Goal: Check status: Check status

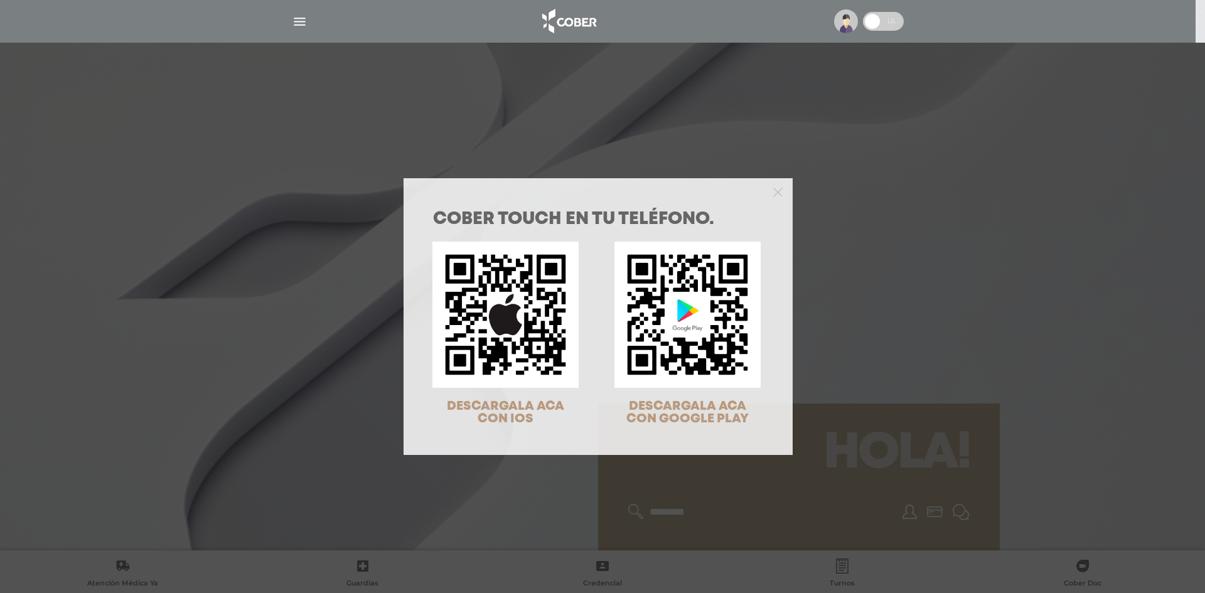
click at [778, 186] on div at bounding box center [597, 190] width 389 height 25
click at [776, 193] on icon "Close" at bounding box center [777, 192] width 9 height 9
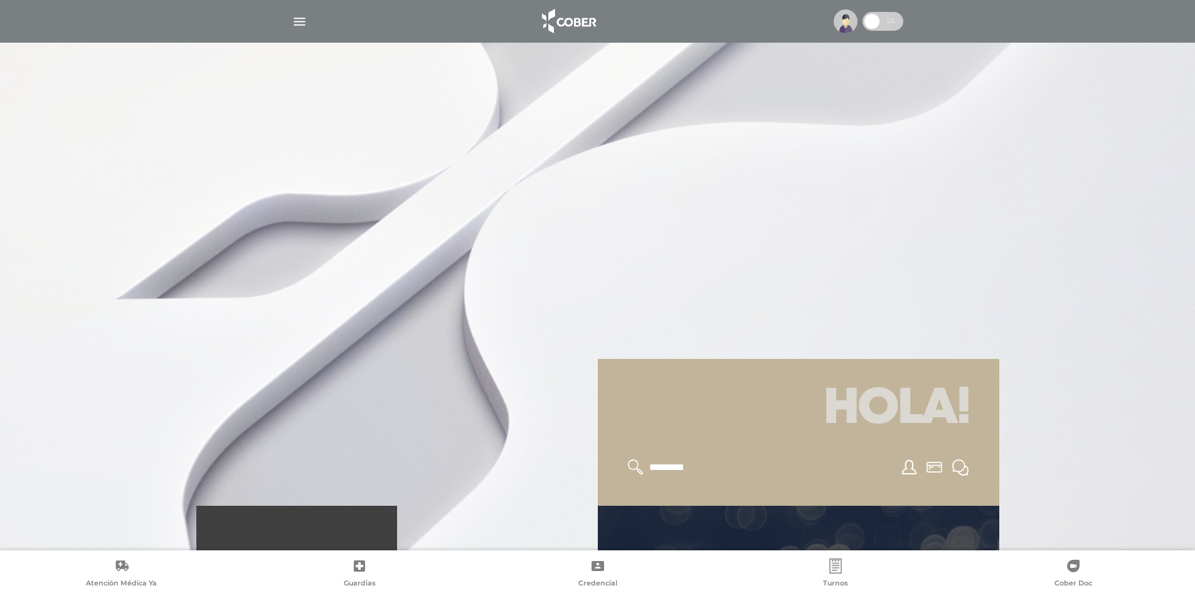
scroll to position [376, 0]
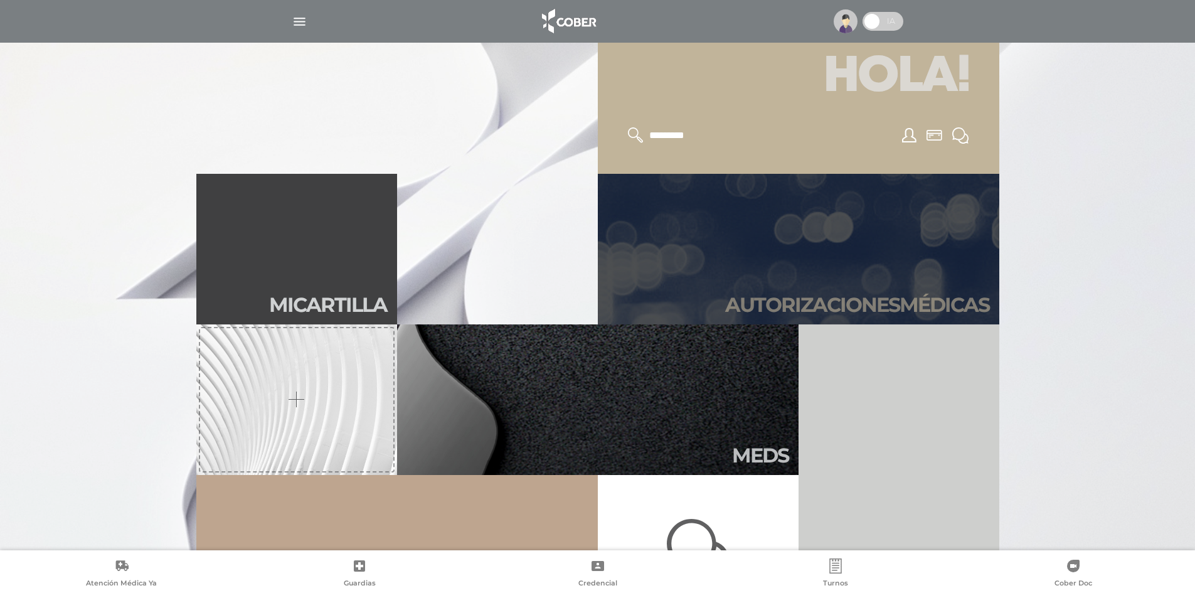
click at [801, 272] on link "Autori zaciones médicas" at bounding box center [799, 249] width 402 height 151
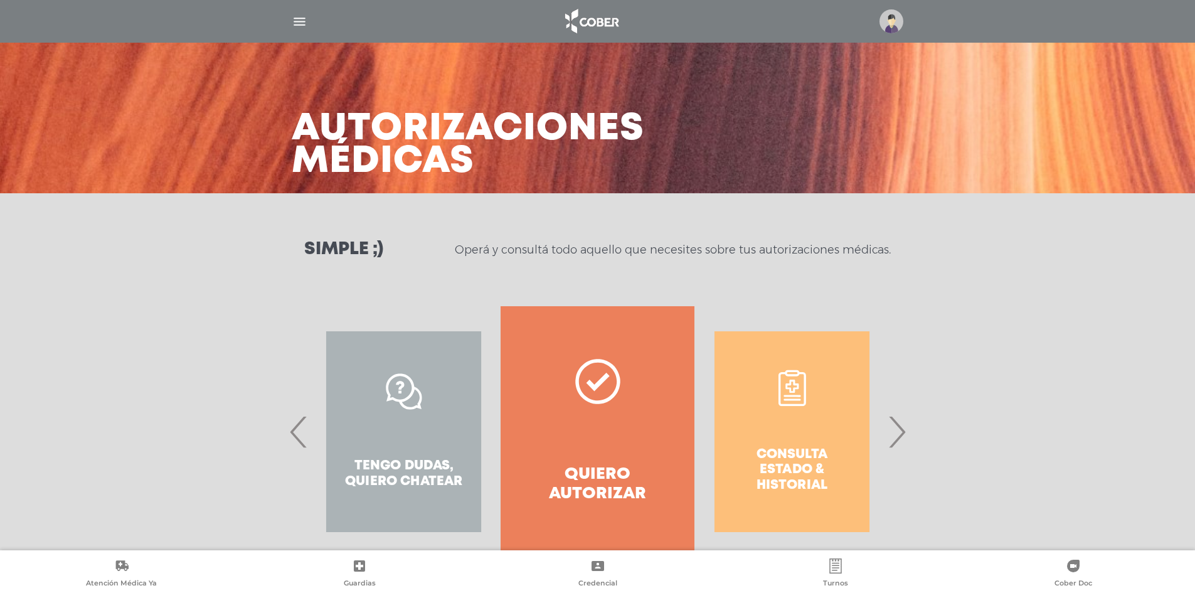
click at [894, 437] on span "›" at bounding box center [897, 432] width 24 height 68
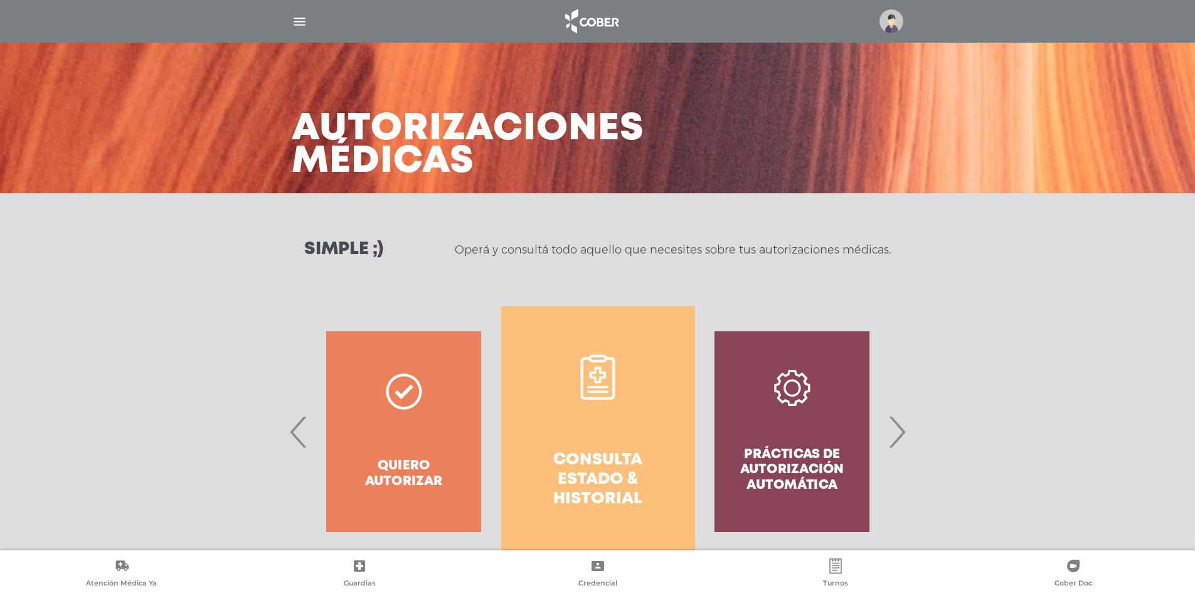
click at [587, 451] on h4 "Consulta estado & historial" at bounding box center [598, 479] width 149 height 59
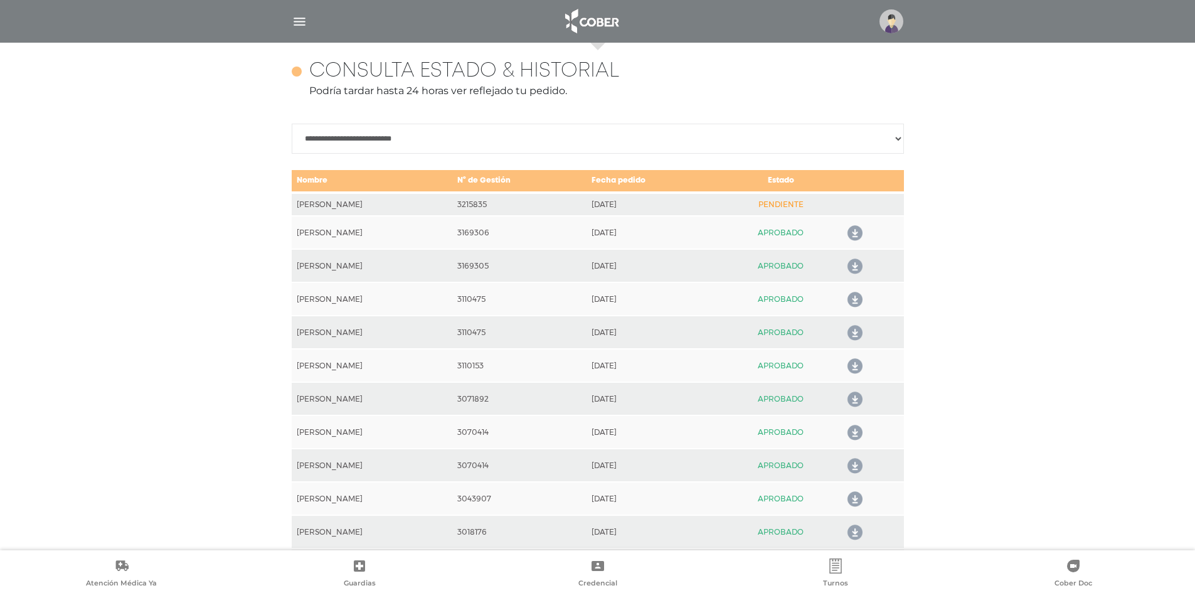
scroll to position [557, 0]
